Goal: Transaction & Acquisition: Book appointment/travel/reservation

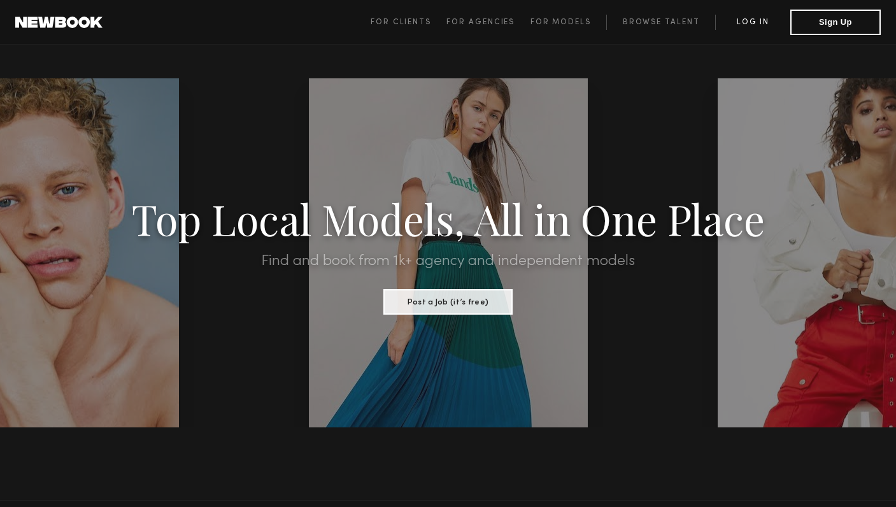
click at [746, 20] on link "Log in" at bounding box center [752, 22] width 75 height 15
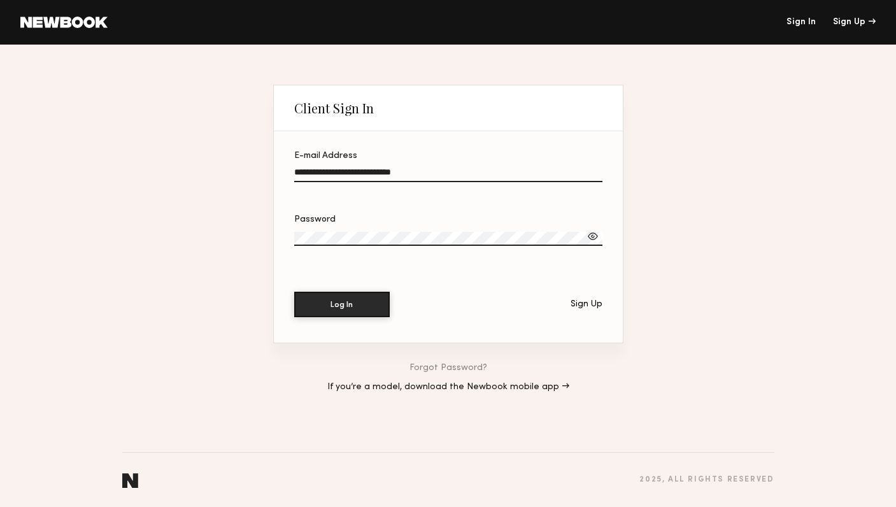
type input "**********"
click at [383, 303] on button "Log In" at bounding box center [341, 303] width 95 height 25
click at [334, 299] on button "Log In" at bounding box center [341, 303] width 95 height 25
click at [324, 310] on button "Log In" at bounding box center [341, 303] width 95 height 25
click at [463, 358] on div "Forgot Password? If you’re a model, download the Newbook mobile app →" at bounding box center [448, 377] width 350 height 69
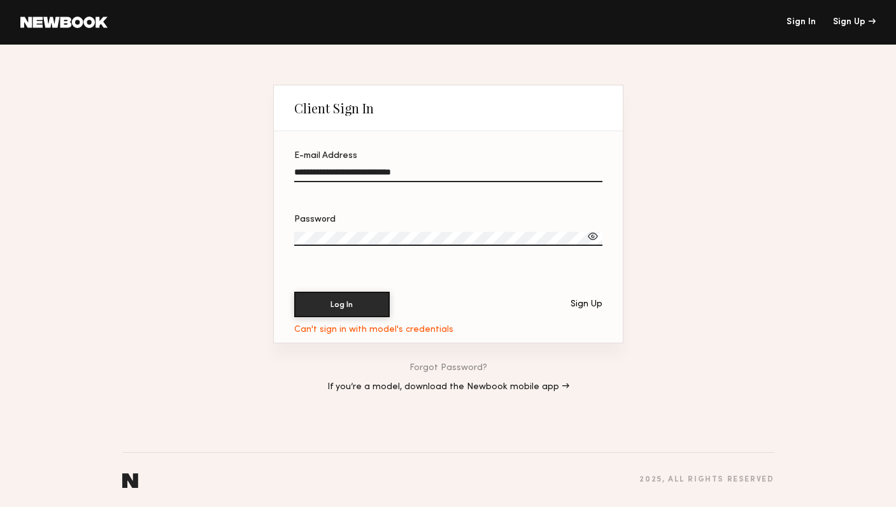
click at [455, 369] on link "Forgot Password?" at bounding box center [448, 368] width 78 height 9
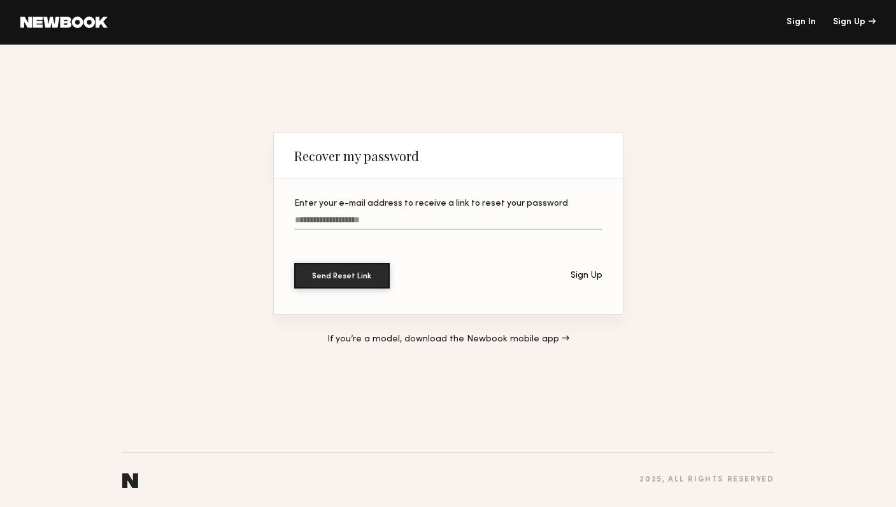
click at [346, 211] on label "Enter your e-mail address to receive a link to reset your password" at bounding box center [448, 220] width 308 height 43
click at [346, 215] on input "Enter your e-mail address to receive a link to reset your password" at bounding box center [448, 222] width 308 height 15
type input "**********"
click at [362, 272] on button "Send Reset Link" at bounding box center [341, 274] width 95 height 25
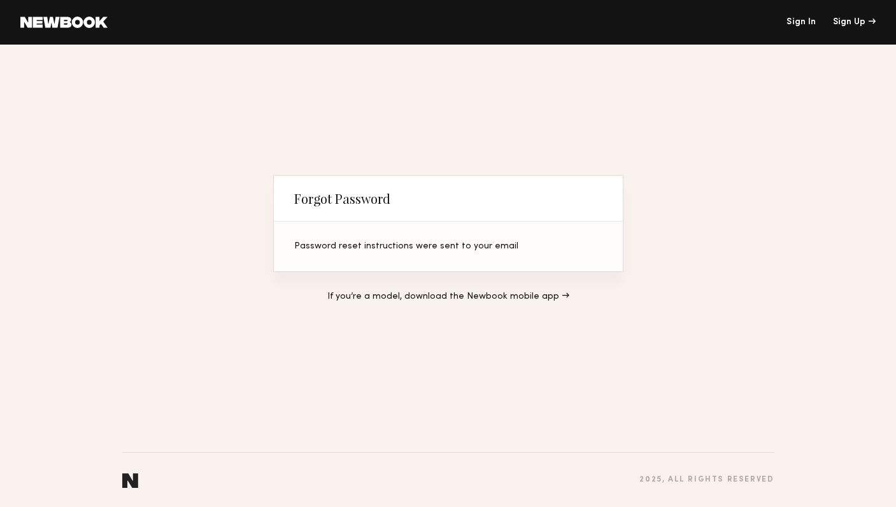
click at [803, 24] on link "Sign In" at bounding box center [800, 22] width 29 height 9
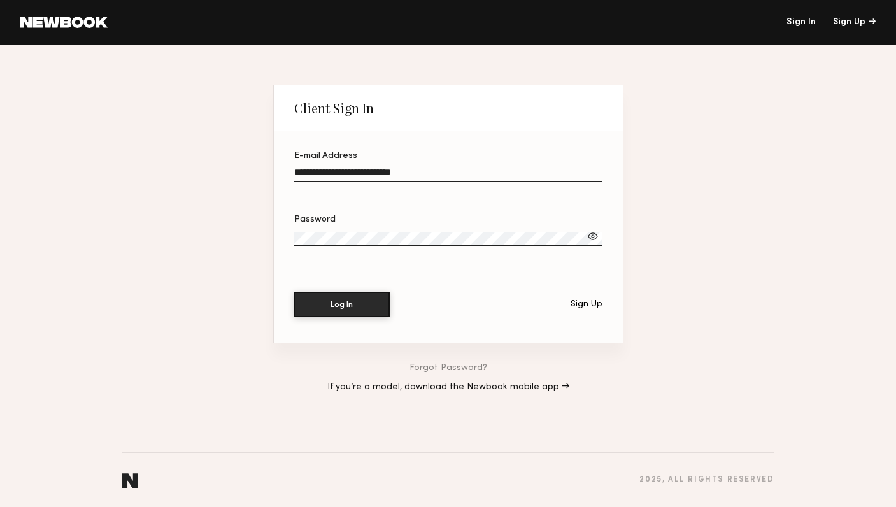
type input "**********"
click at [374, 306] on button "Log In" at bounding box center [341, 303] width 95 height 25
click at [837, 18] on div "Sign Up" at bounding box center [854, 22] width 43 height 9
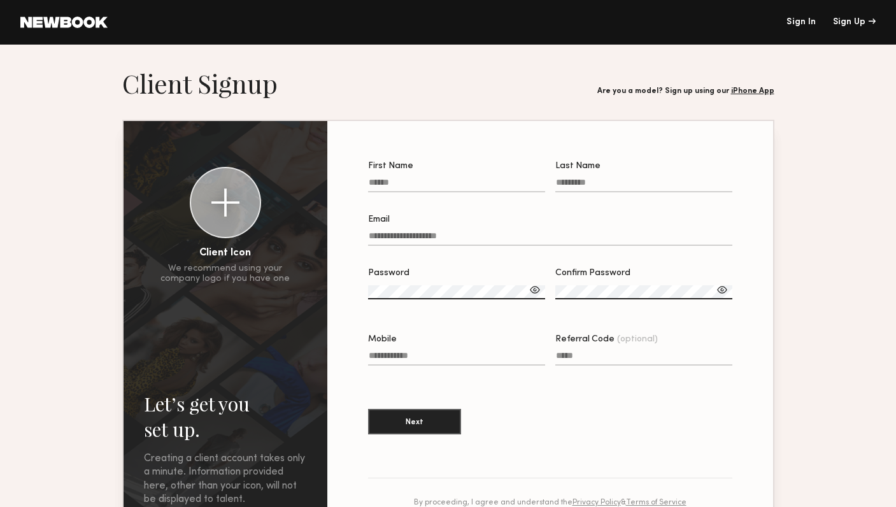
click at [38, 22] on link at bounding box center [63, 22] width 87 height 11
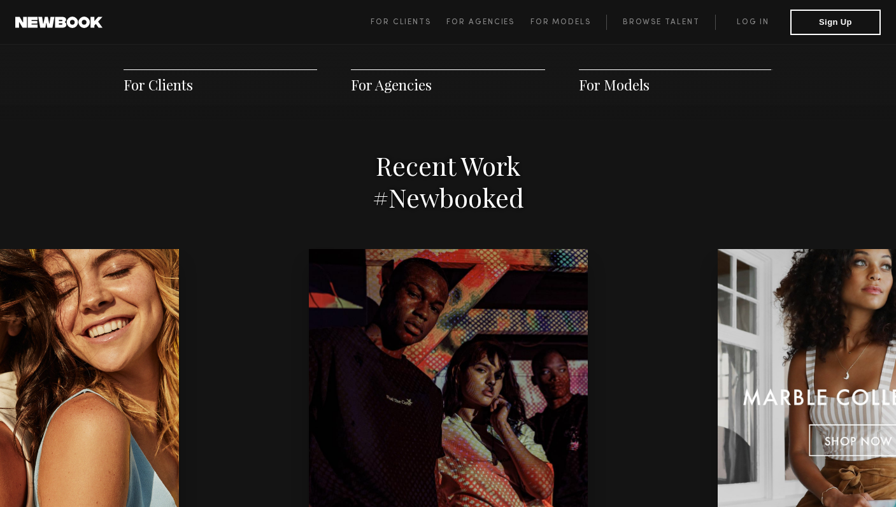
scroll to position [2504, 0]
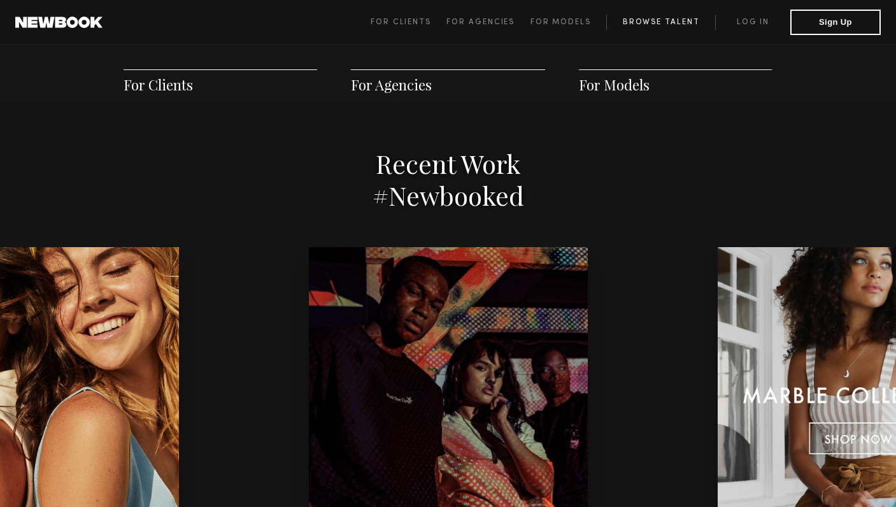
click at [653, 27] on link "Browse Talent" at bounding box center [660, 22] width 109 height 15
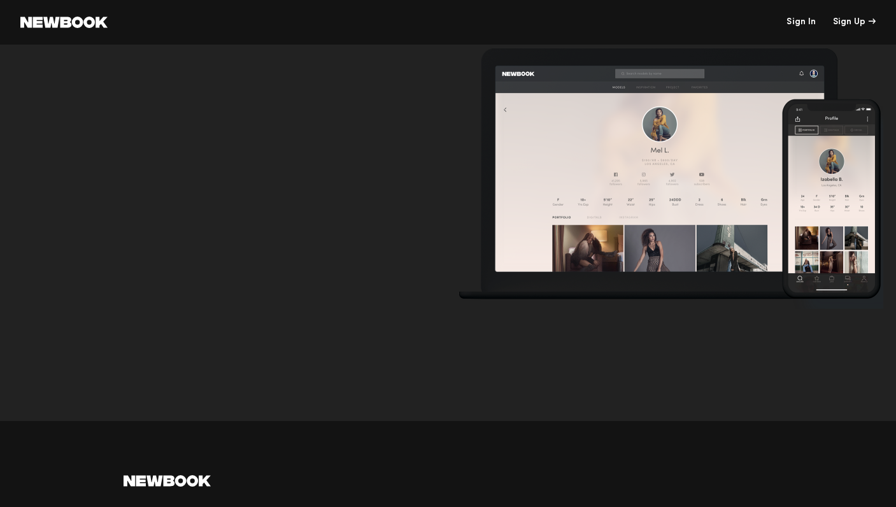
scroll to position [4255, 0]
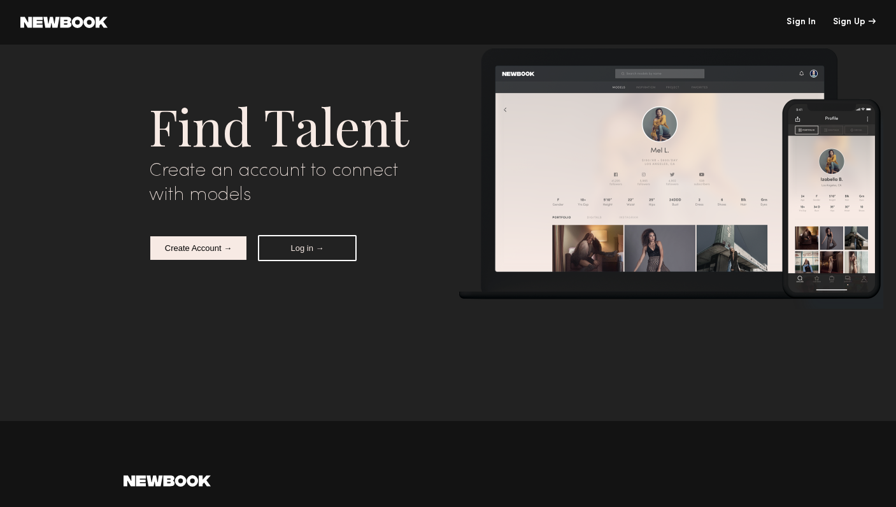
click at [192, 241] on button "Create Account →" at bounding box center [198, 248] width 99 height 26
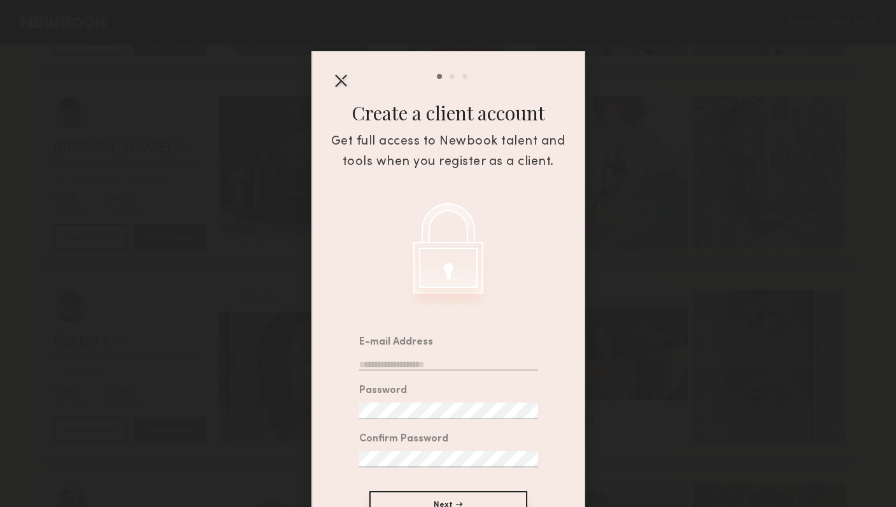
click at [405, 353] on div "E-mail Address" at bounding box center [448, 353] width 179 height 33
click at [414, 362] on input "email" at bounding box center [448, 362] width 179 height 17
type input "**********"
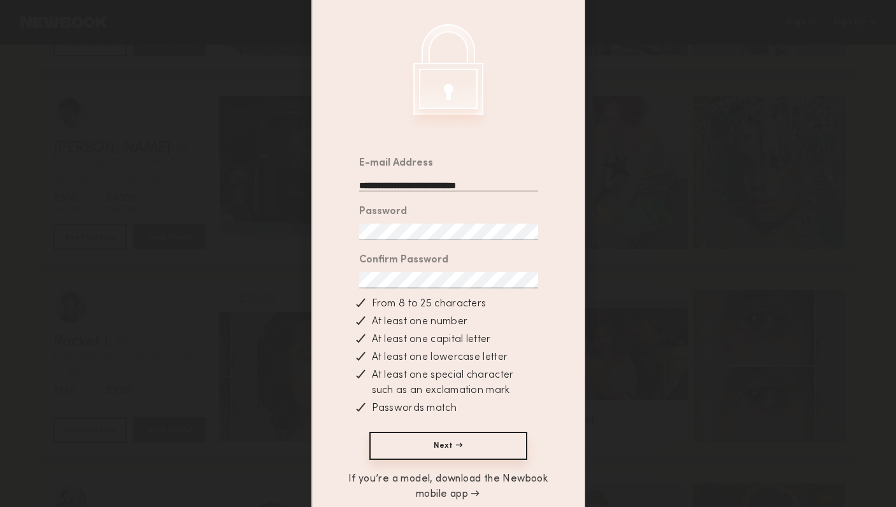
scroll to position [190, 0]
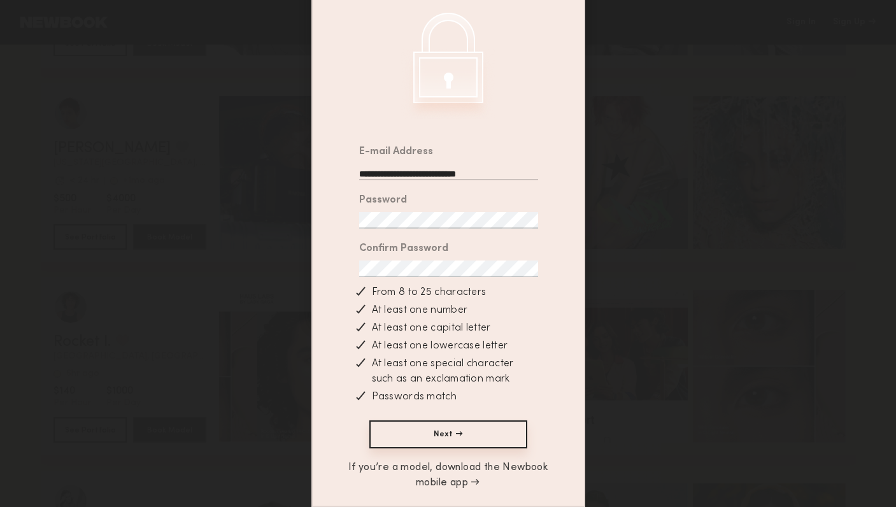
click at [416, 442] on button "Next →" at bounding box center [448, 434] width 158 height 28
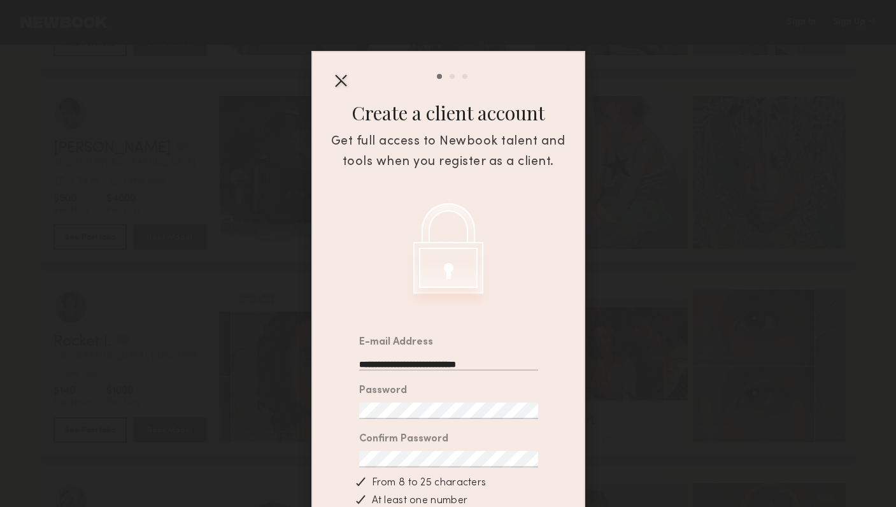
scroll to position [0, 0]
click at [343, 85] on div at bounding box center [340, 80] width 20 height 20
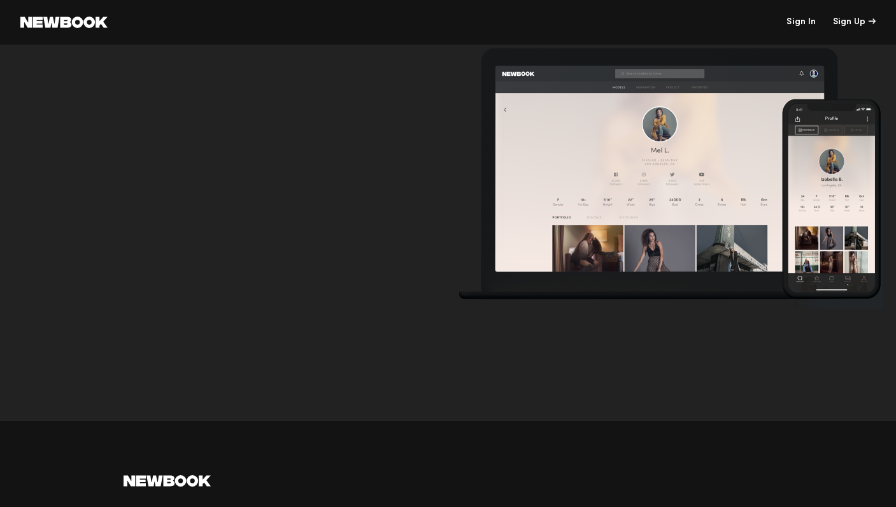
scroll to position [9452, 0]
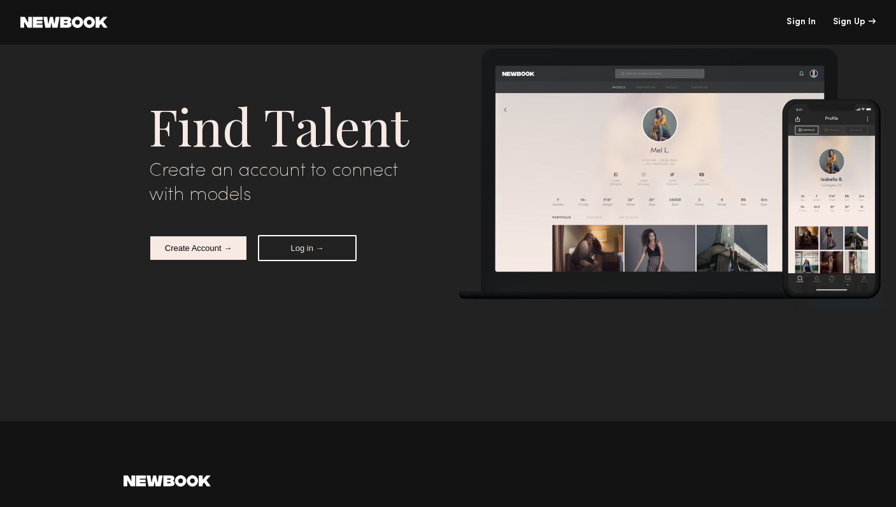
click at [209, 253] on button "Create Account →" at bounding box center [198, 248] width 99 height 26
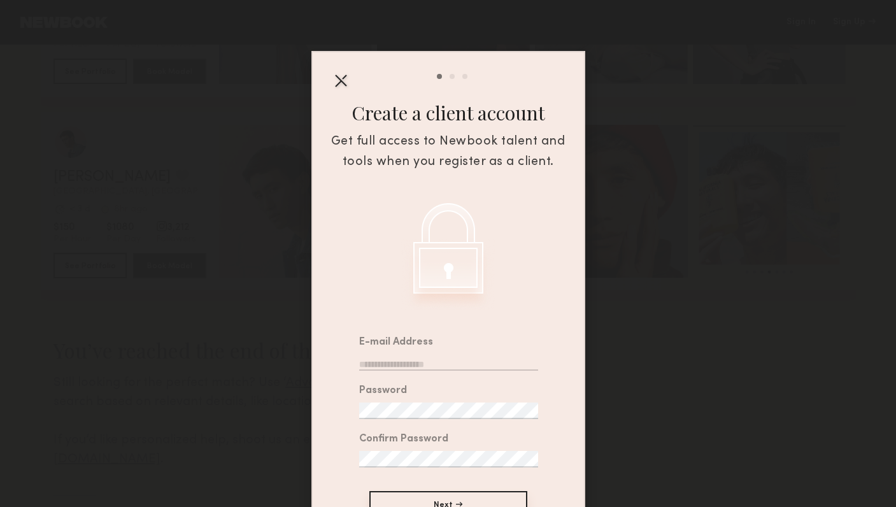
click at [407, 354] on div "E-mail Address" at bounding box center [448, 353] width 179 height 33
click at [339, 79] on div at bounding box center [340, 80] width 20 height 20
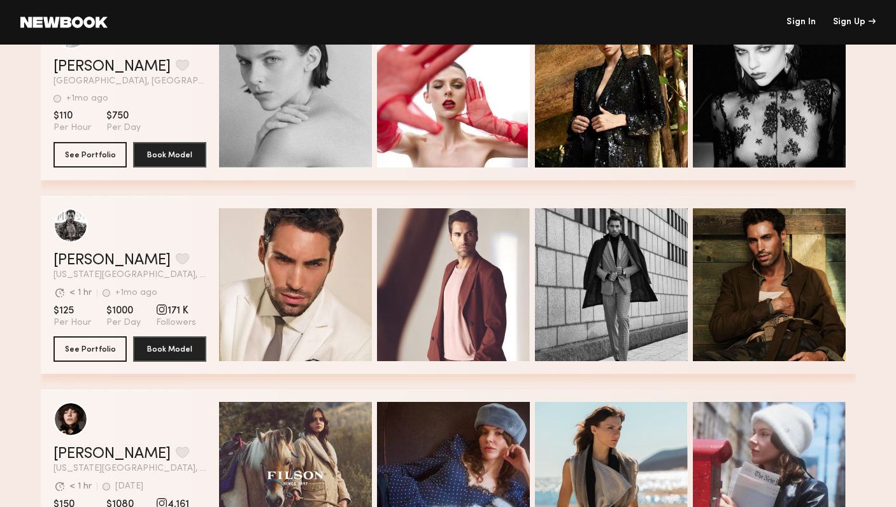
scroll to position [6605, 0]
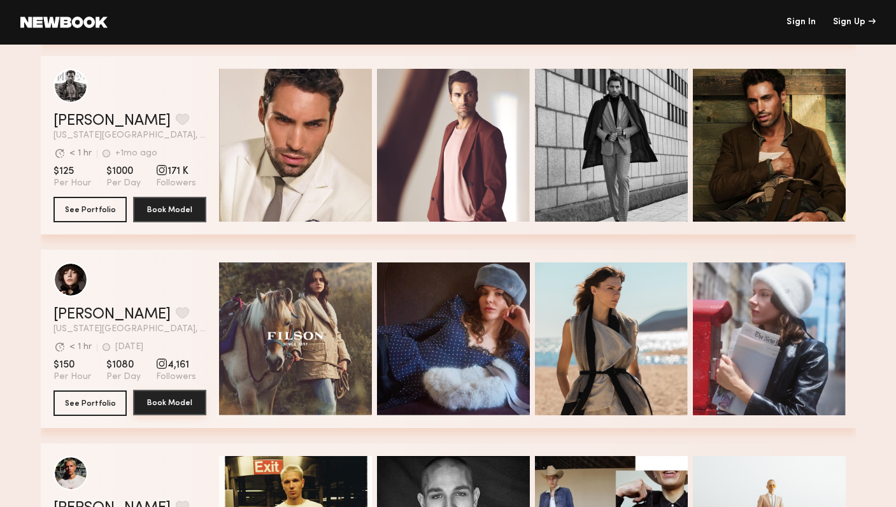
click at [168, 406] on button "Book Model" at bounding box center [169, 402] width 73 height 25
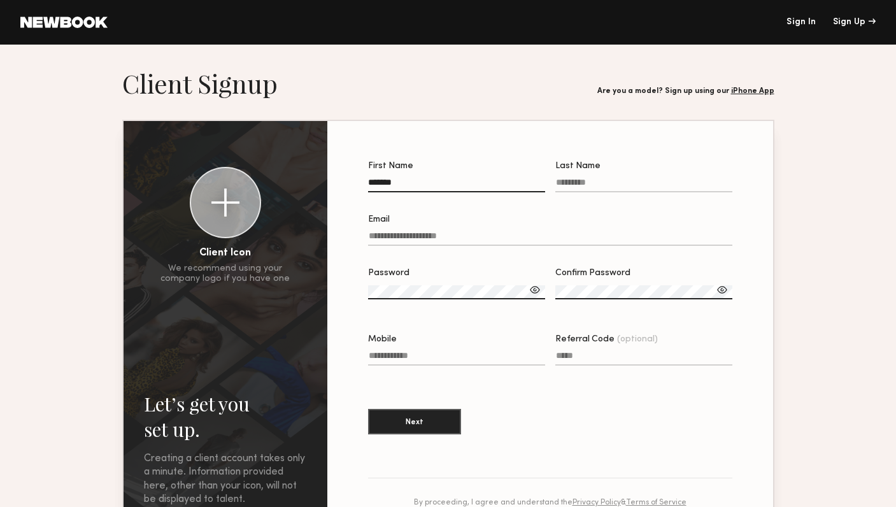
type input "*******"
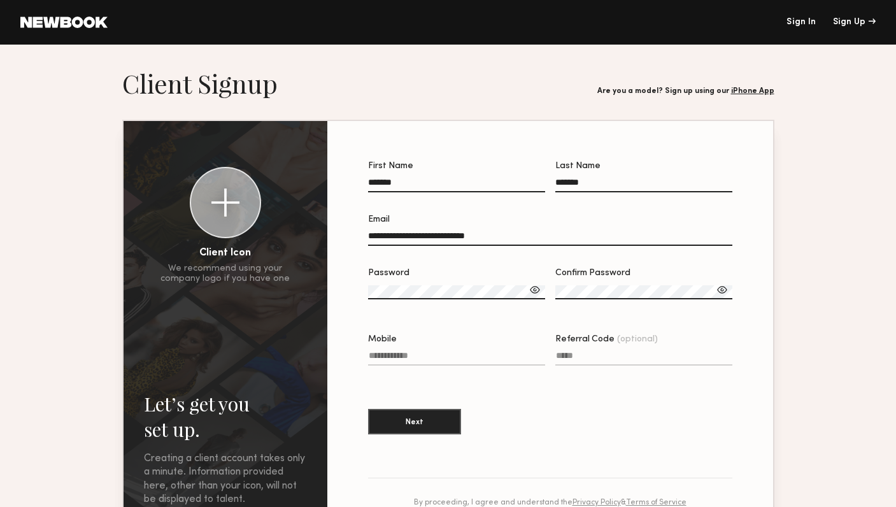
type input "**********"
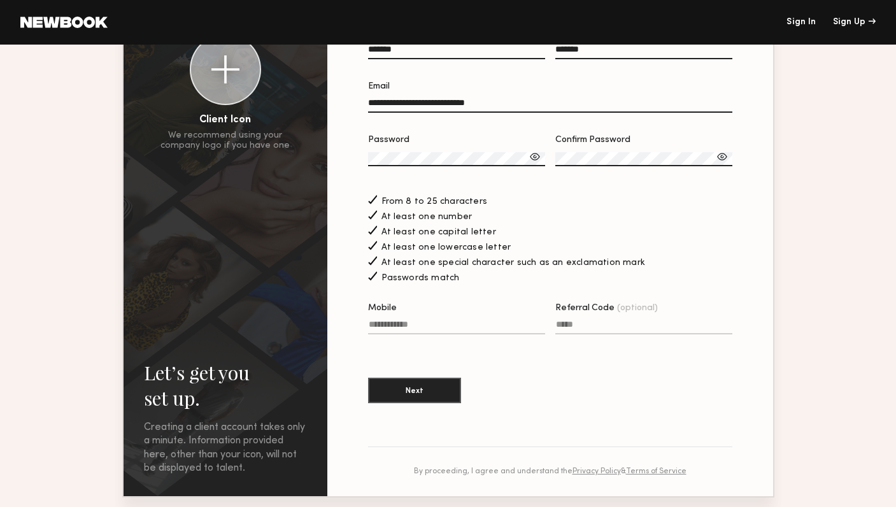
scroll to position [134, 0]
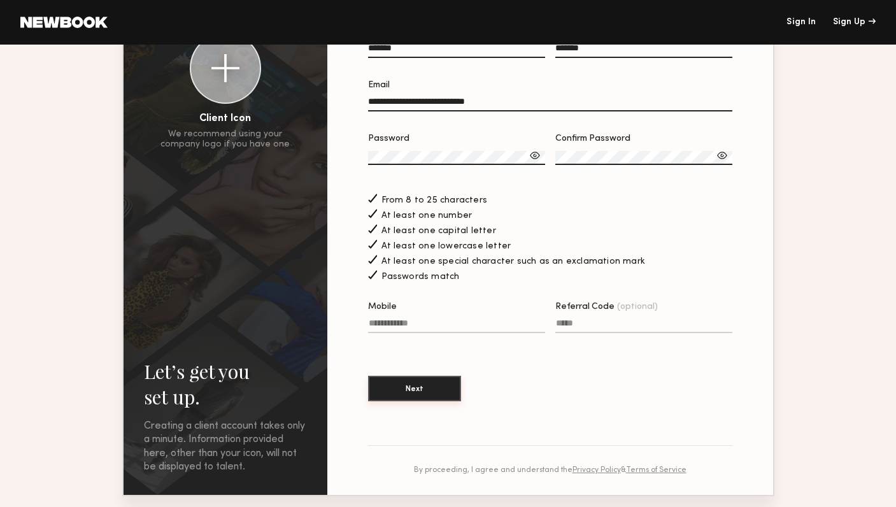
click at [435, 390] on button "Next" at bounding box center [414, 388] width 93 height 25
type input "**********"
click at [407, 397] on button "Next" at bounding box center [414, 388] width 93 height 25
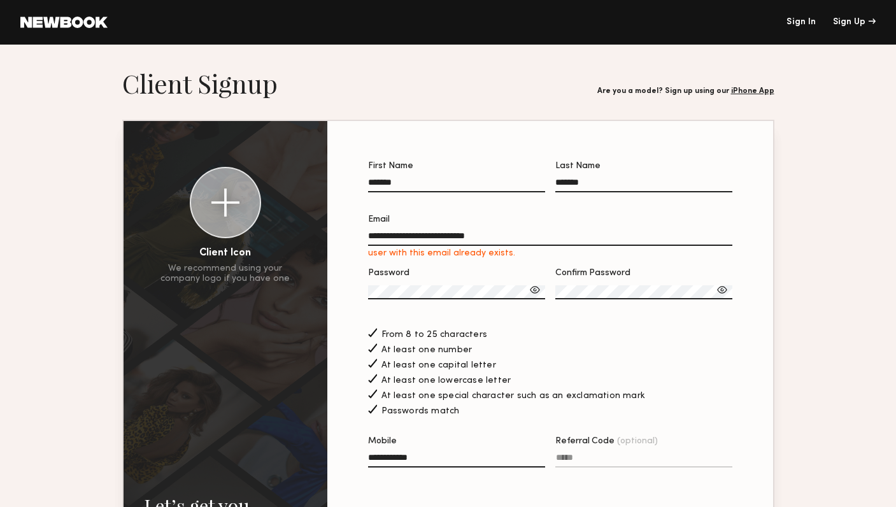
scroll to position [0, 0]
click at [52, 23] on link at bounding box center [63, 22] width 87 height 11
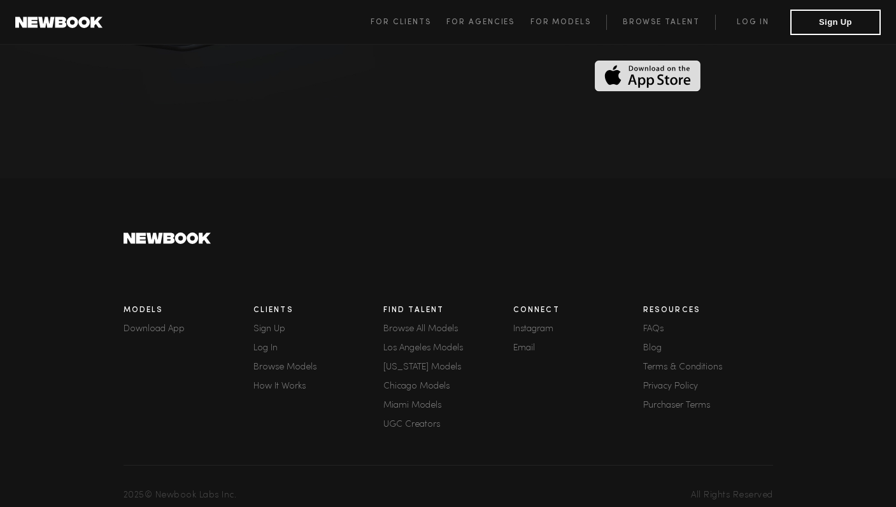
scroll to position [3486, 0]
click at [653, 318] on div "Resources FAQs Blog Terms & Conditions Privacy Policy Purchaser Terms" at bounding box center [708, 370] width 130 height 141
click at [653, 326] on link "FAQs" at bounding box center [708, 330] width 130 height 9
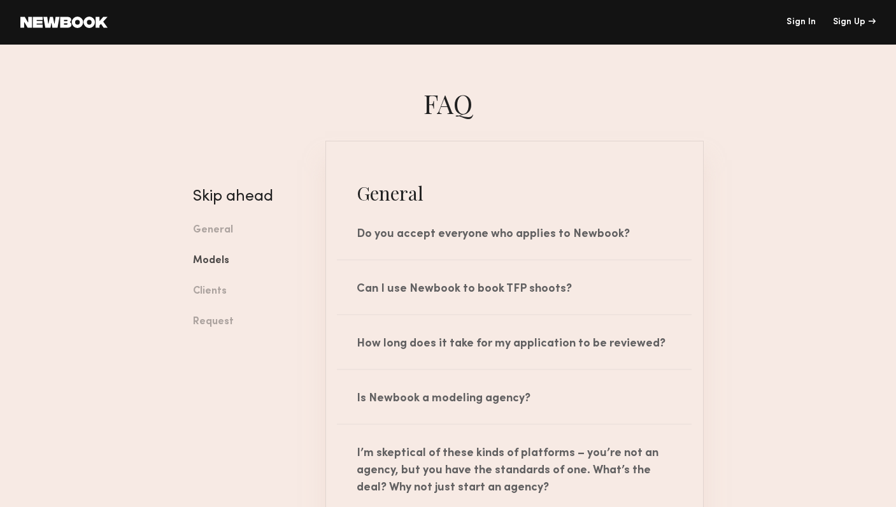
scroll to position [-1, 0]
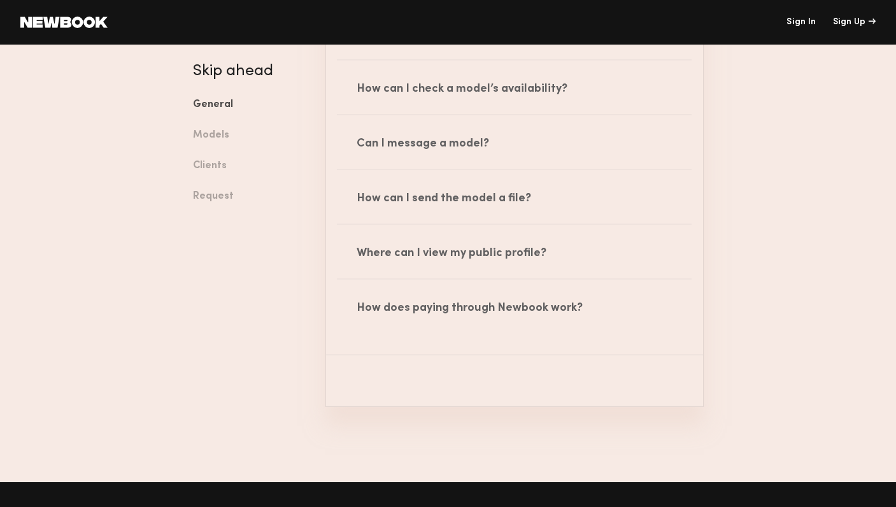
scroll to position [2033, 0]
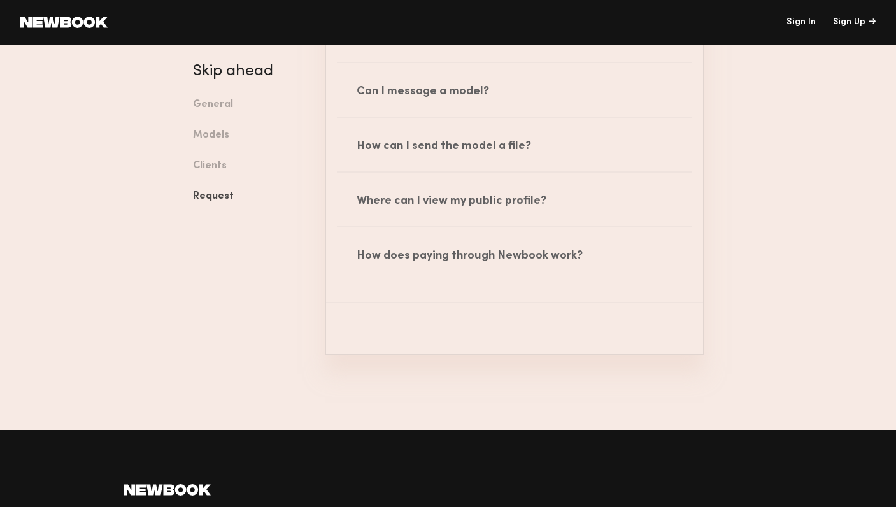
click at [235, 194] on link "Request" at bounding box center [249, 196] width 113 height 31
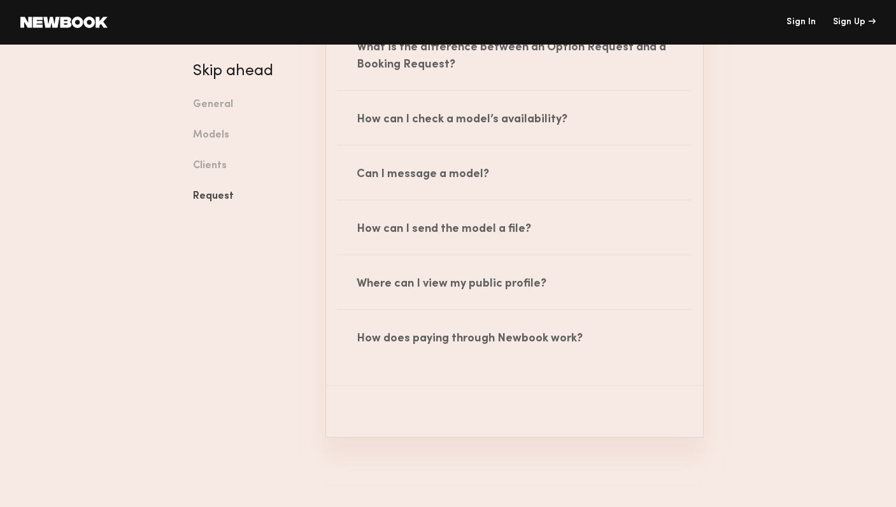
scroll to position [1881, 0]
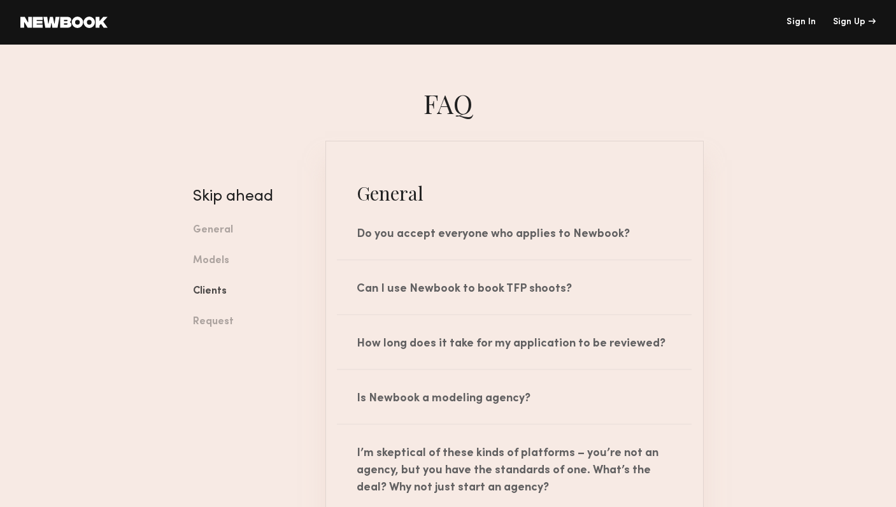
scroll to position [-2, 0]
click at [53, 29] on header "Sign In Sign Up" at bounding box center [448, 22] width 896 height 45
click at [52, 25] on link at bounding box center [63, 22] width 87 height 11
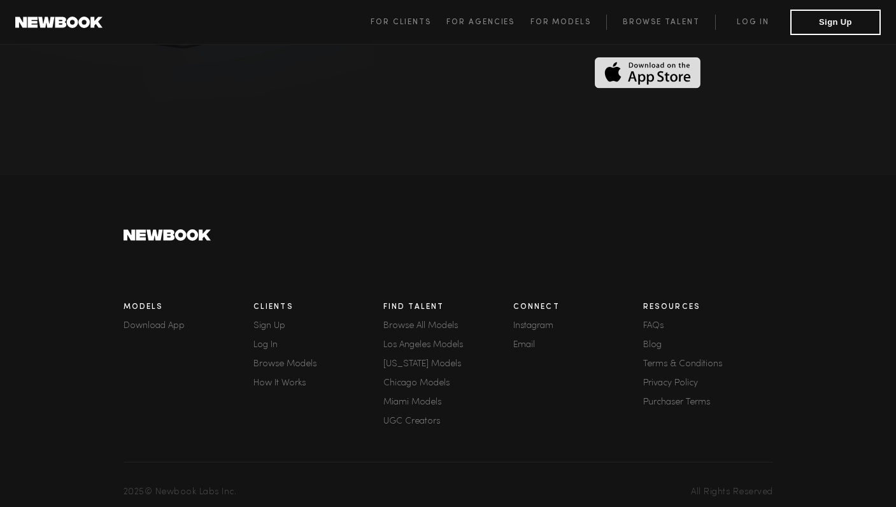
scroll to position [3486, 0]
